Goal: Check status: Check status

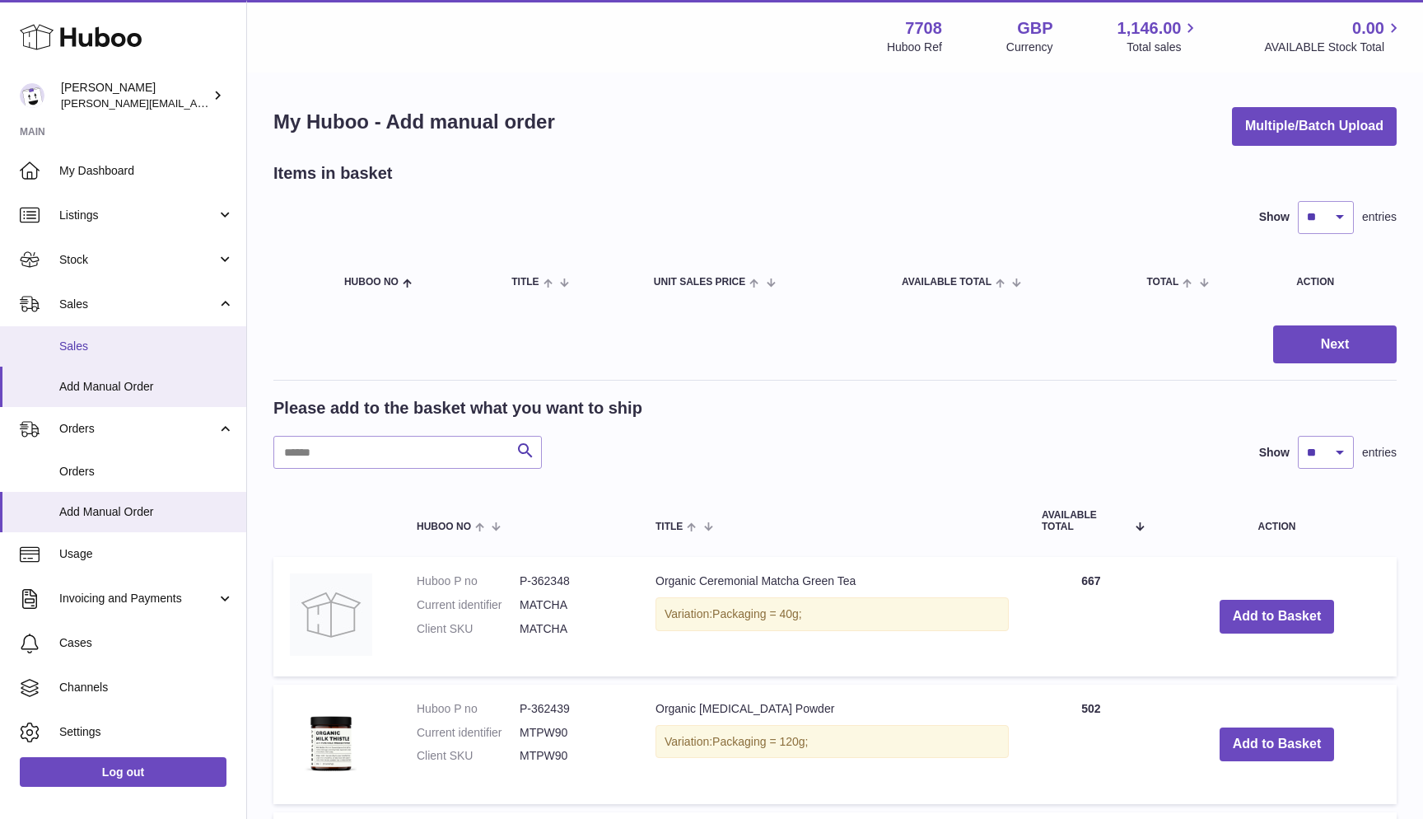
click at [108, 330] on link "Sales" at bounding box center [123, 346] width 246 height 40
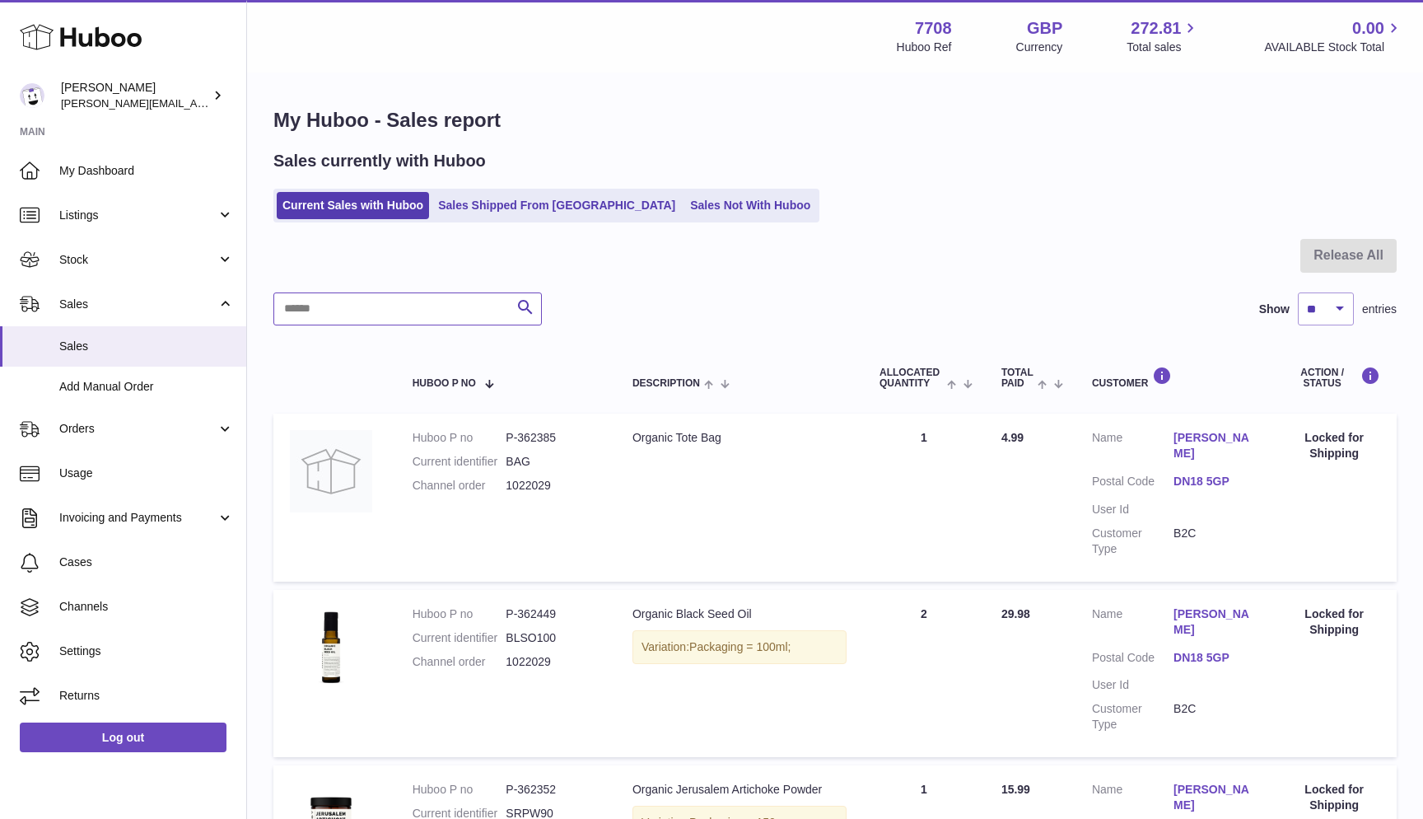
click at [364, 303] on input "text" at bounding box center [407, 308] width 268 height 33
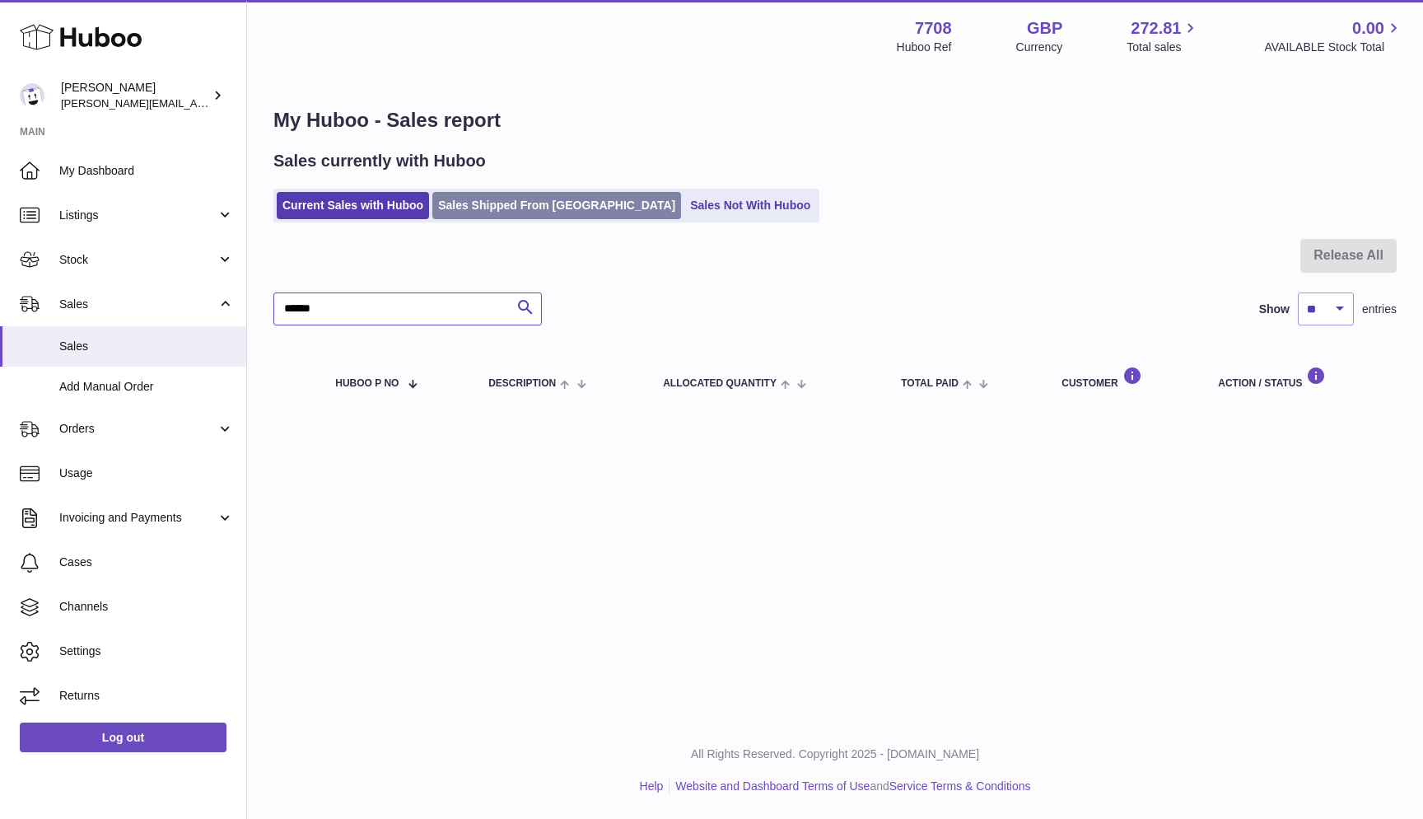
type input "******"
click at [506, 203] on link "Sales Shipped From [GEOGRAPHIC_DATA]" at bounding box center [556, 205] width 249 height 27
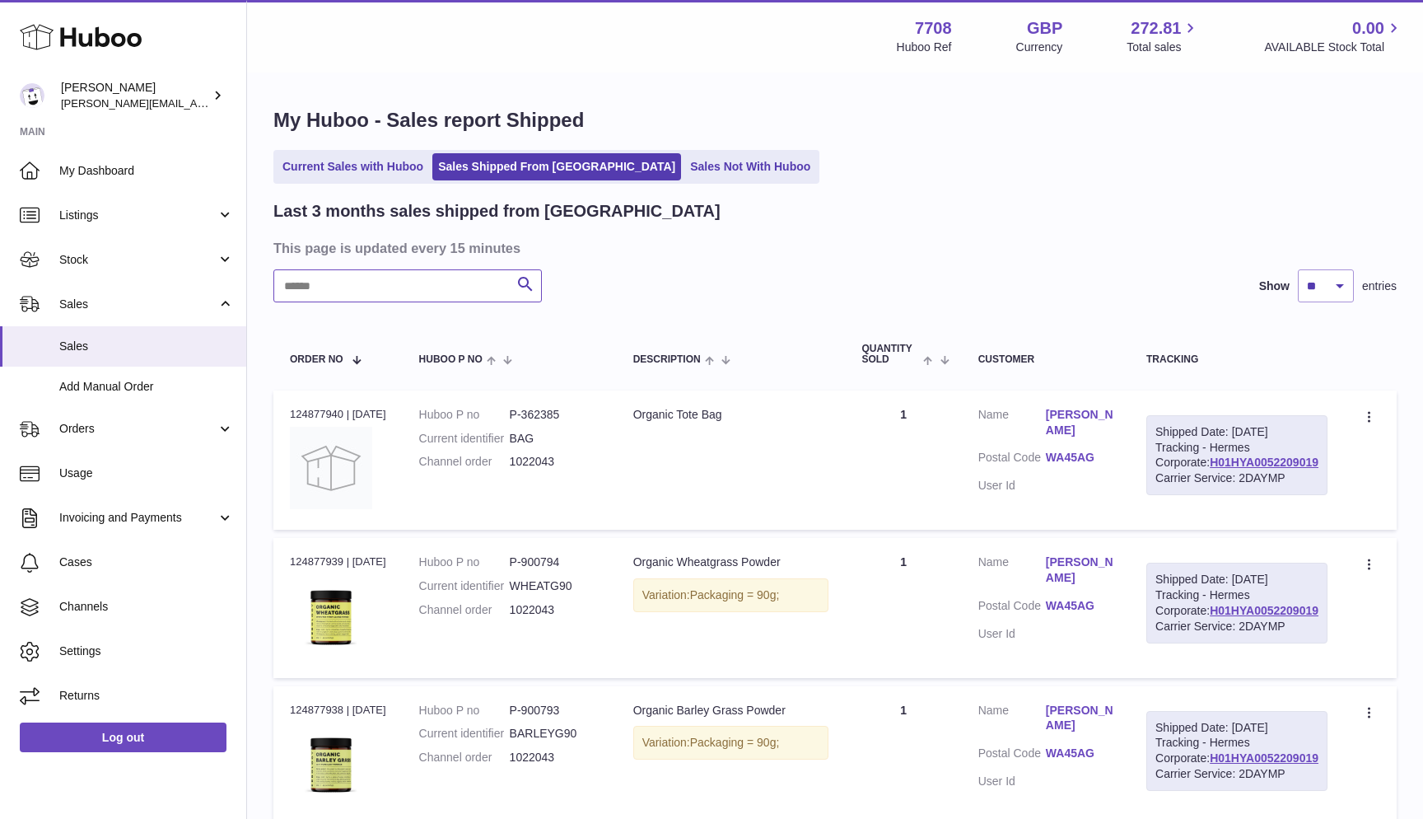
click at [322, 295] on input "text" at bounding box center [407, 285] width 268 height 33
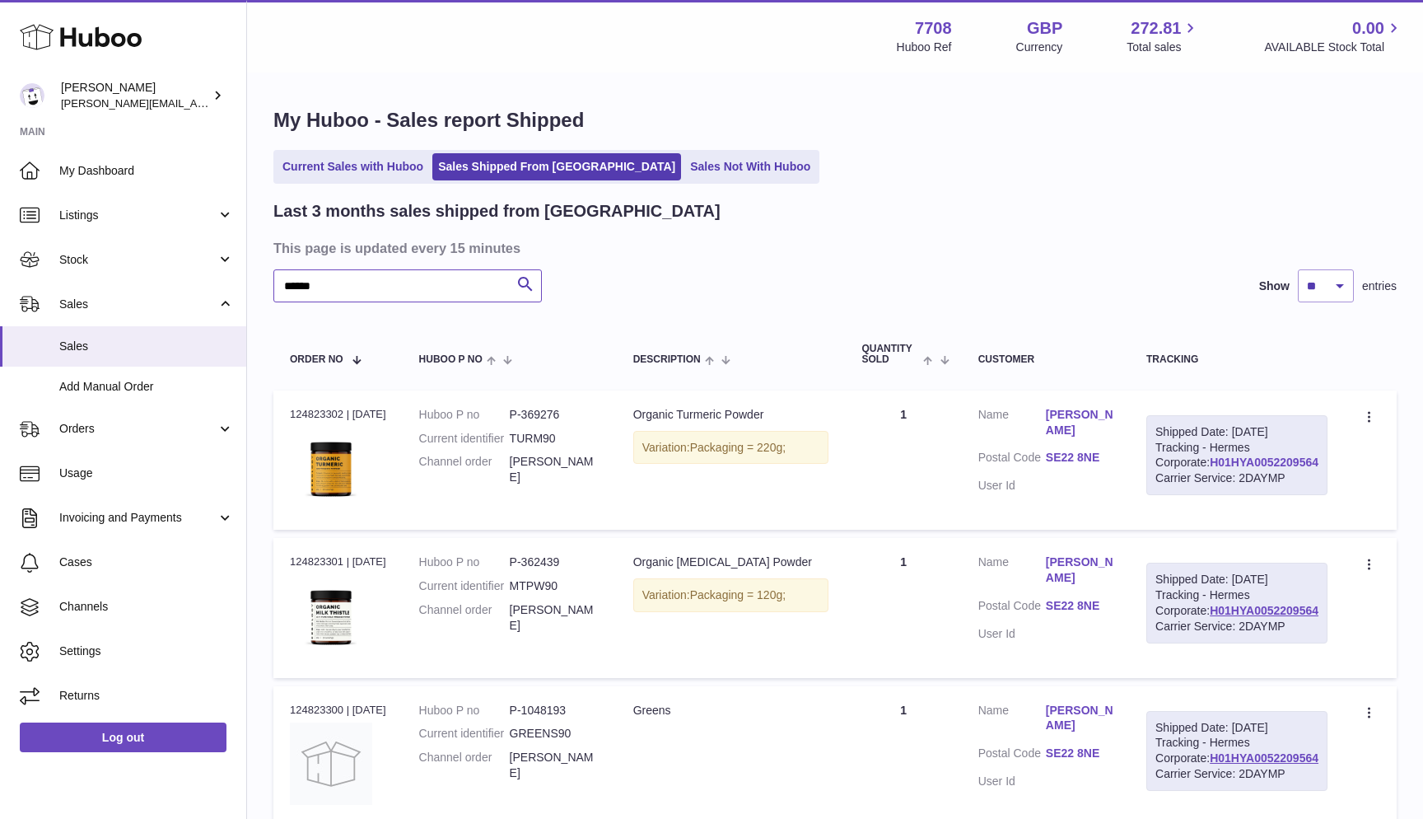
type input "******"
click at [1210, 469] on link "H01HYA0052209564" at bounding box center [1264, 461] width 109 height 13
click at [532, 449] on dl "Huboo P no P-369276 Current identifier TURM90 Channel order Alison Bolton" at bounding box center [509, 450] width 181 height 87
click at [360, 180] on ul "Current Sales with Huboo Sales Shipped From Huboo Sales Not With Huboo" at bounding box center [546, 167] width 546 height 34
click at [306, 169] on link "Current Sales with Huboo" at bounding box center [353, 166] width 152 height 27
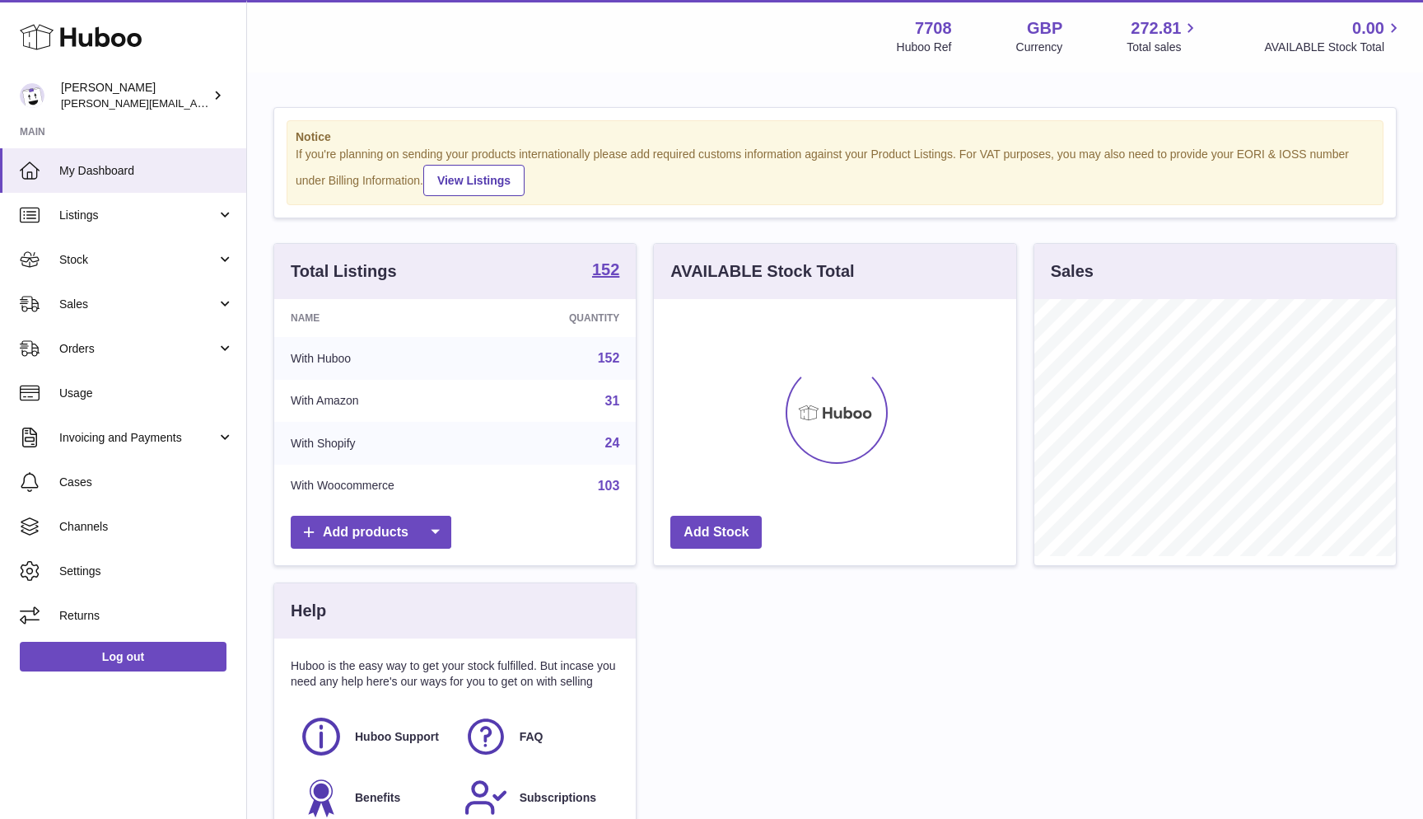
scroll to position [257, 362]
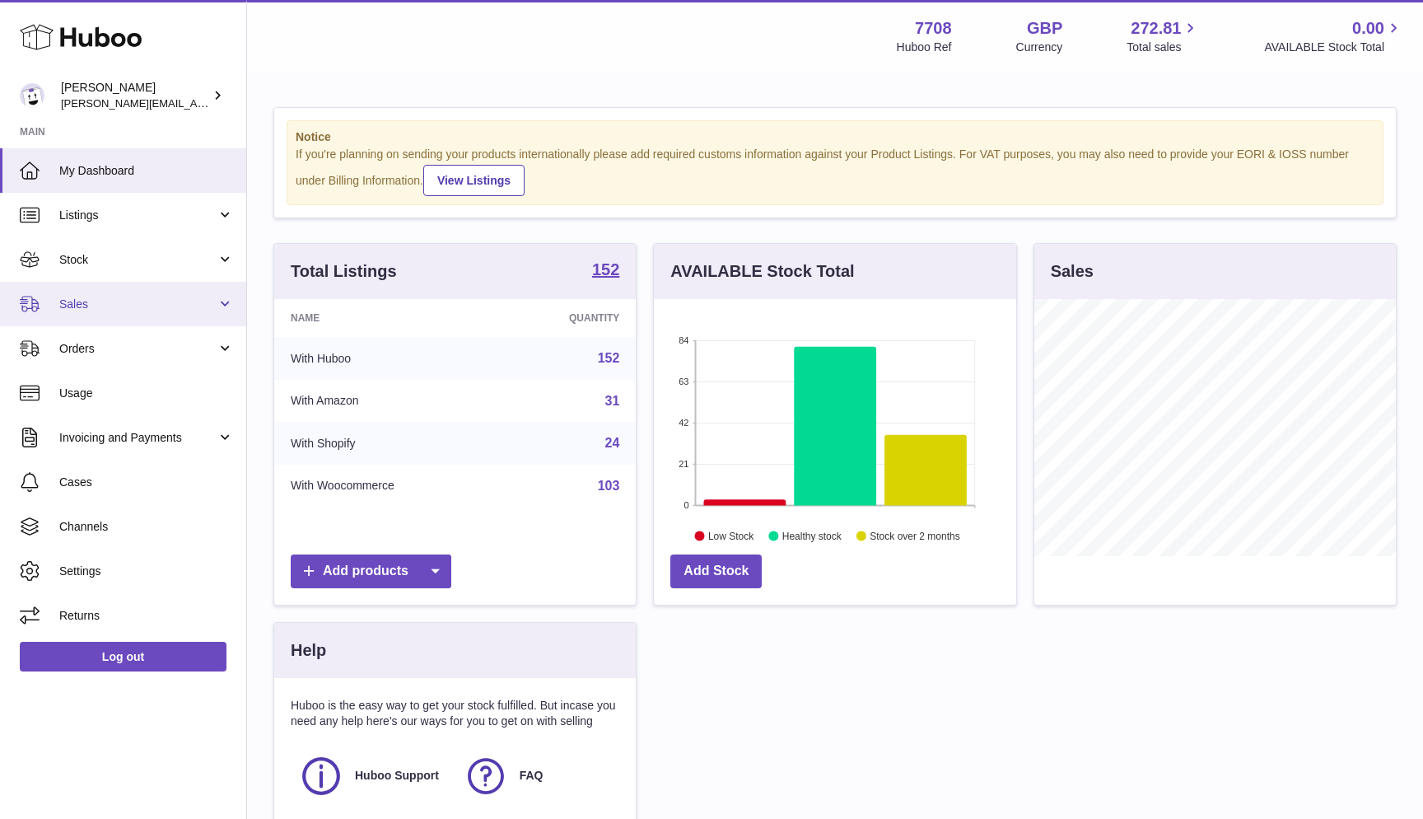
click at [130, 301] on span "Sales" at bounding box center [137, 304] width 157 height 16
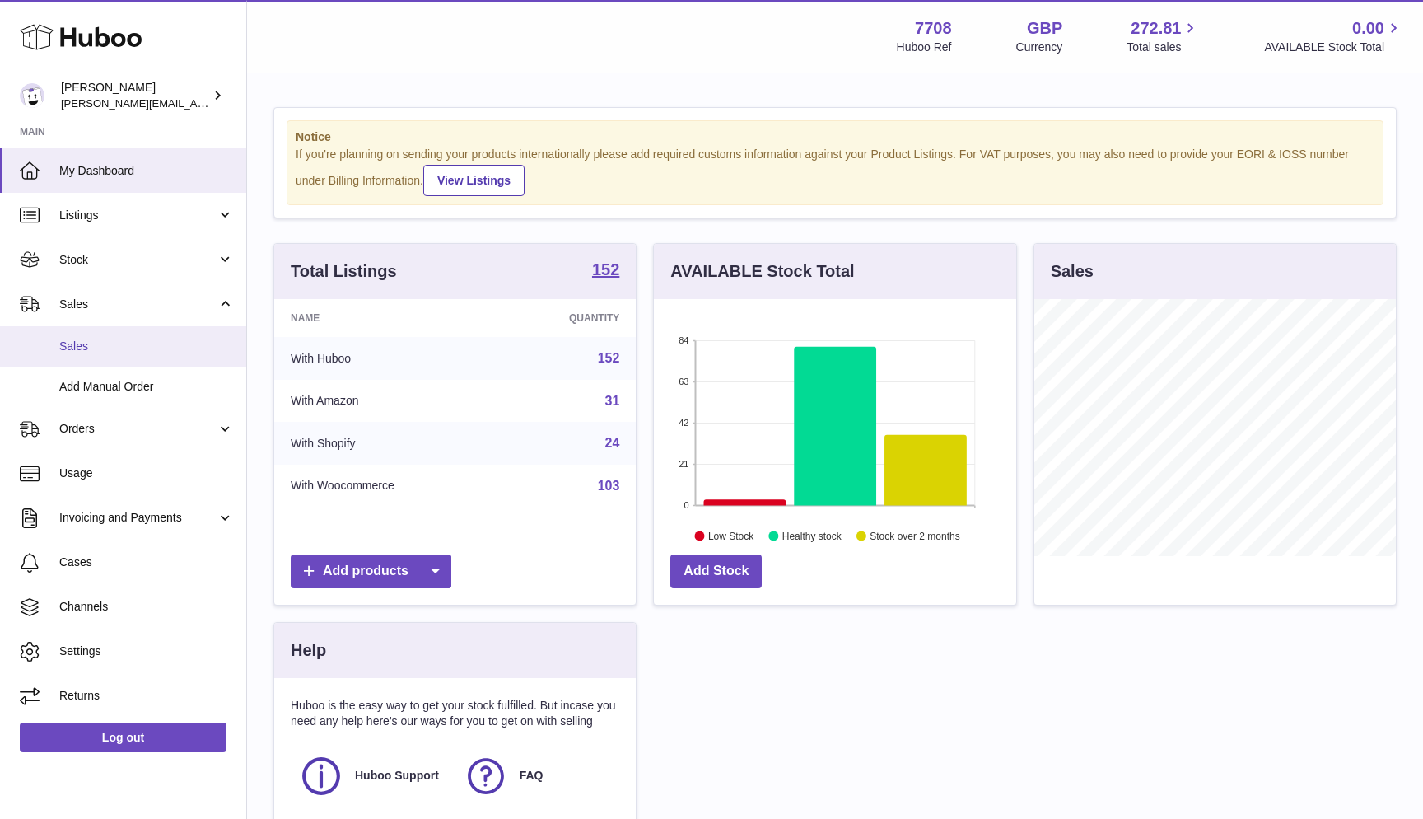
click at [123, 328] on link "Sales" at bounding box center [123, 346] width 246 height 40
